Goal: Navigation & Orientation: Find specific page/section

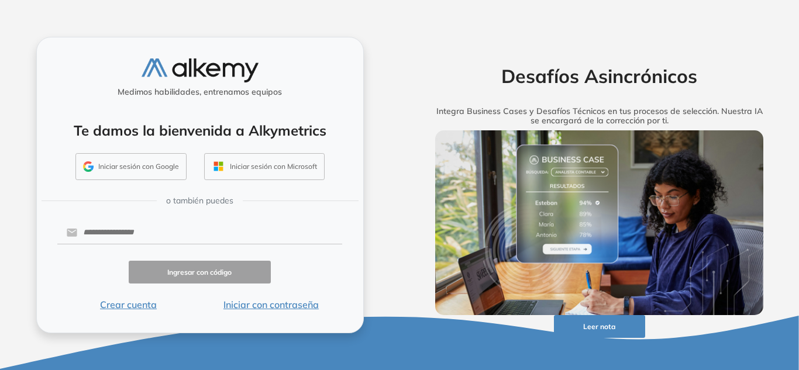
click at [140, 166] on button "Iniciar sesión con Google" at bounding box center [130, 166] width 111 height 27
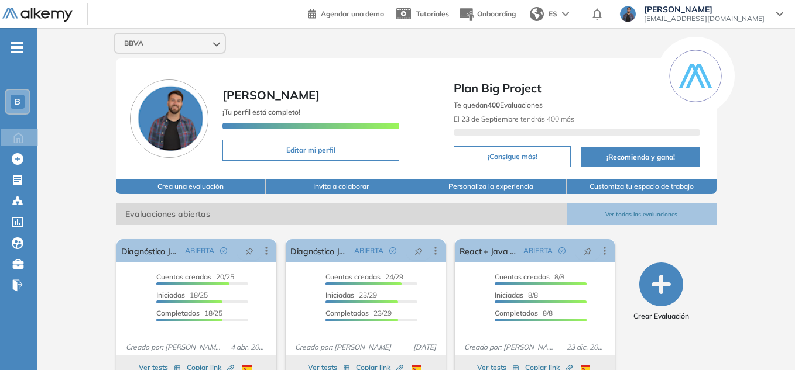
click at [19, 99] on span "B" at bounding box center [18, 101] width 6 height 9
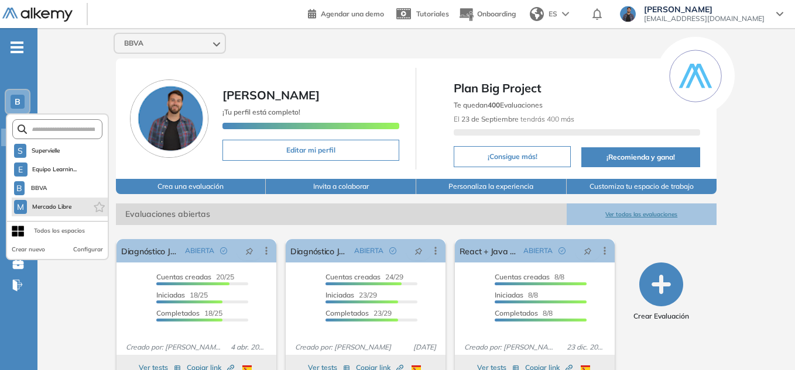
click at [66, 199] on li "M [PERSON_NAME] Libre" at bounding box center [60, 207] width 96 height 19
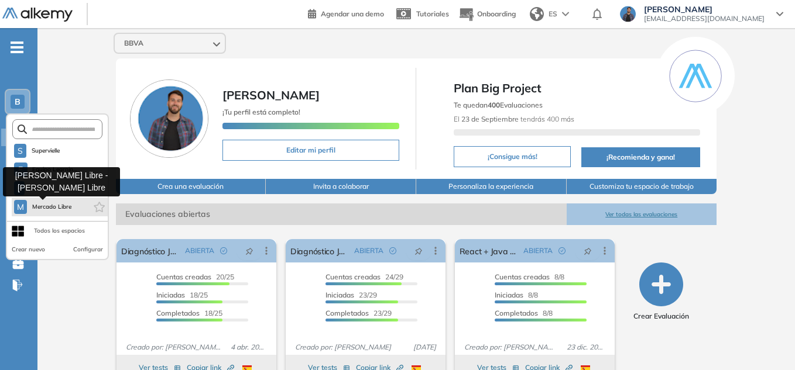
click at [32, 207] on span "Mercado Libre" at bounding box center [52, 206] width 40 height 9
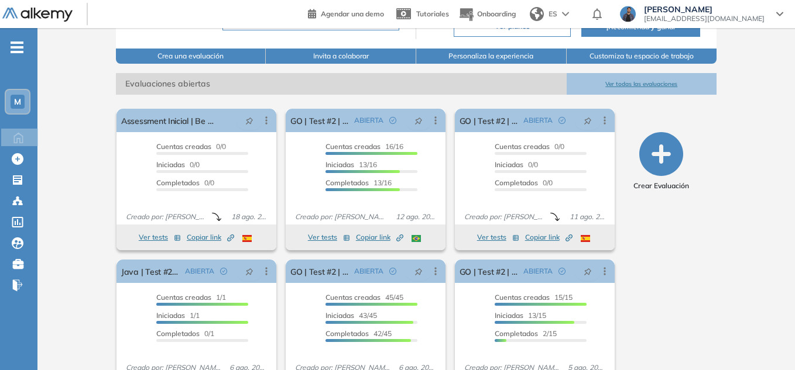
scroll to position [176, 0]
